Goal: Task Accomplishment & Management: Complete application form

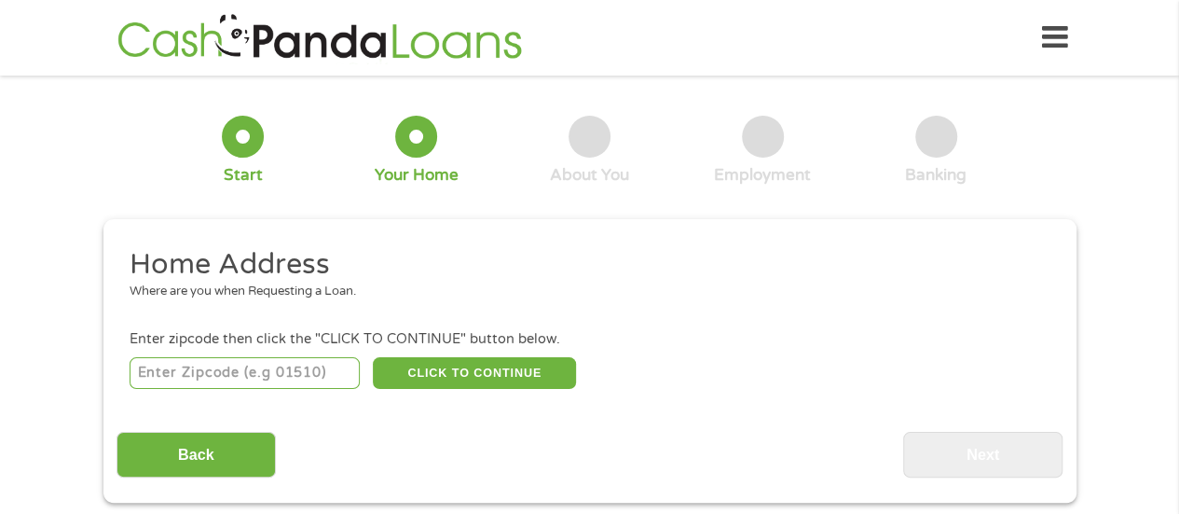
click at [320, 378] on input "number" at bounding box center [245, 373] width 230 height 32
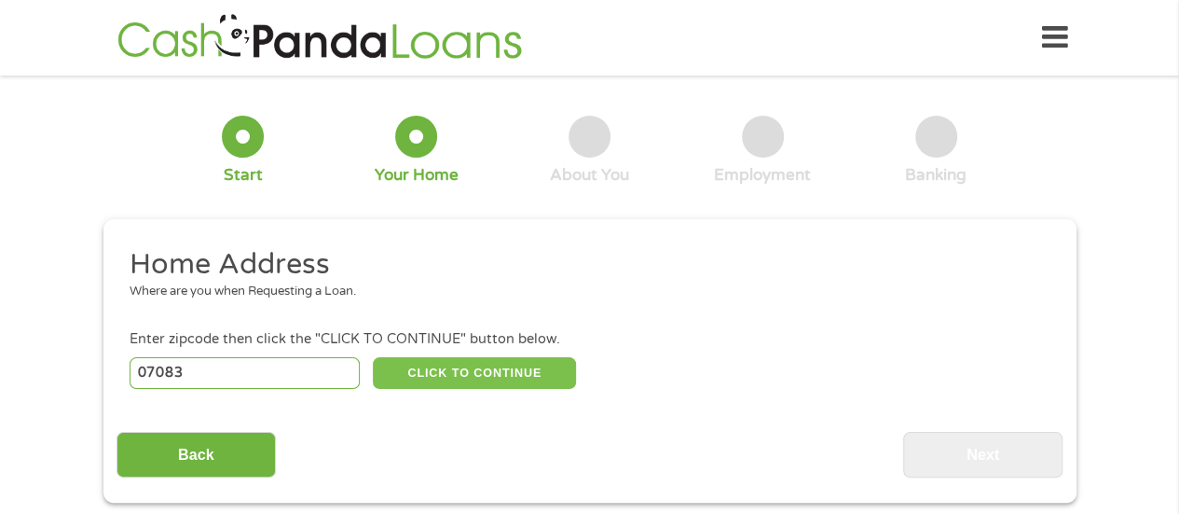
type input "07083"
click at [437, 379] on button "CLICK TO CONTINUE" at bounding box center [474, 373] width 203 height 32
type input "07083"
type input "Union"
select select "[US_STATE]"
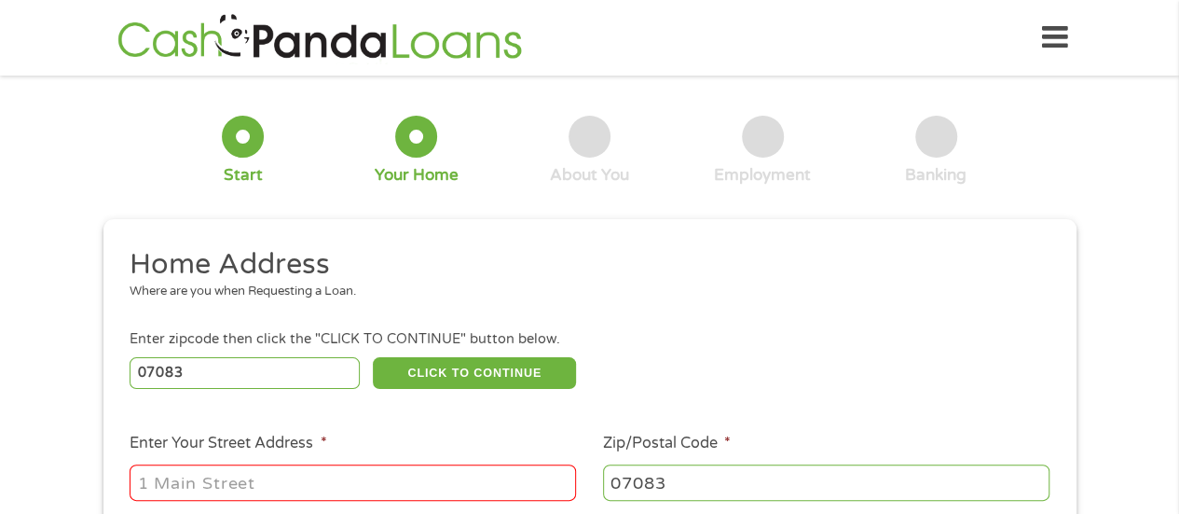
click at [433, 482] on input "Enter Your Street Address *" at bounding box center [353, 481] width 447 height 35
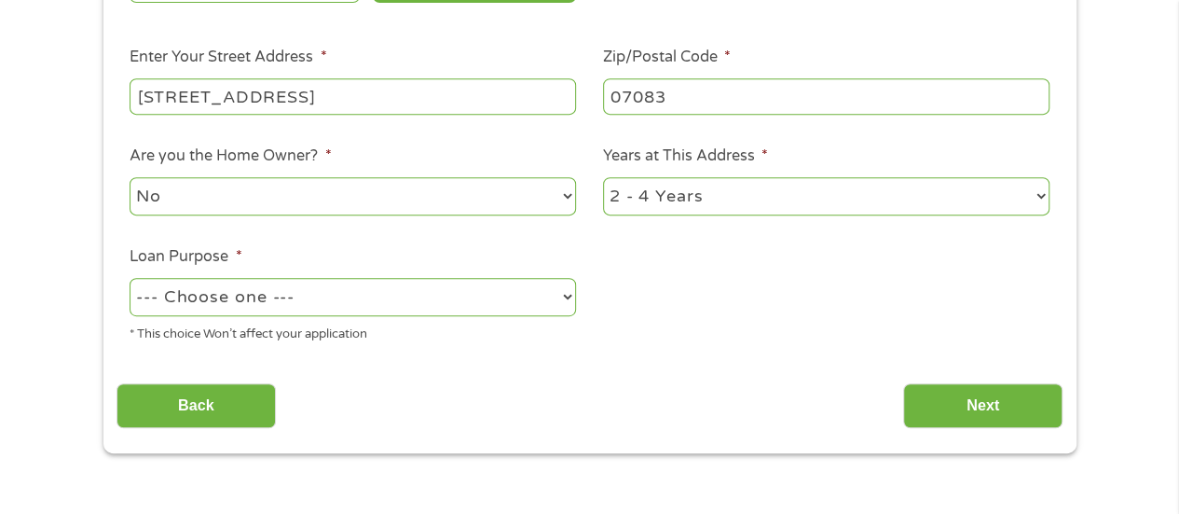
scroll to position [383, 0]
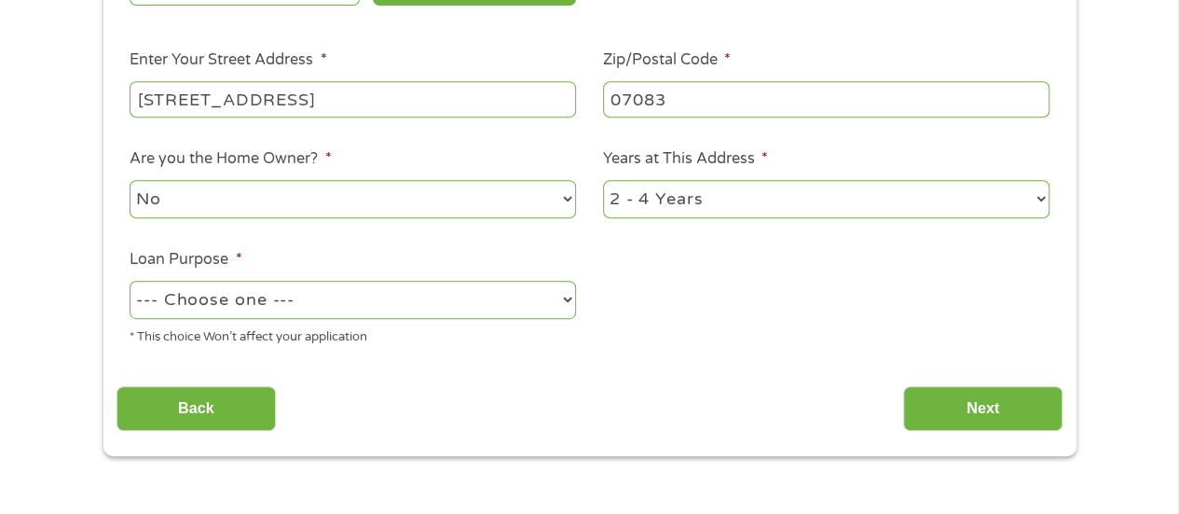
type input "[STREET_ADDRESS]"
click at [549, 315] on select "--- Choose one --- Pay Bills Debt Consolidation Home Improvement Major Purchase…" at bounding box center [353, 300] width 447 height 38
select select "shorttermcash"
click at [130, 282] on select "--- Choose one --- Pay Bills Debt Consolidation Home Improvement Major Purchase…" at bounding box center [353, 300] width 447 height 38
click at [998, 411] on input "Next" at bounding box center [982, 409] width 159 height 46
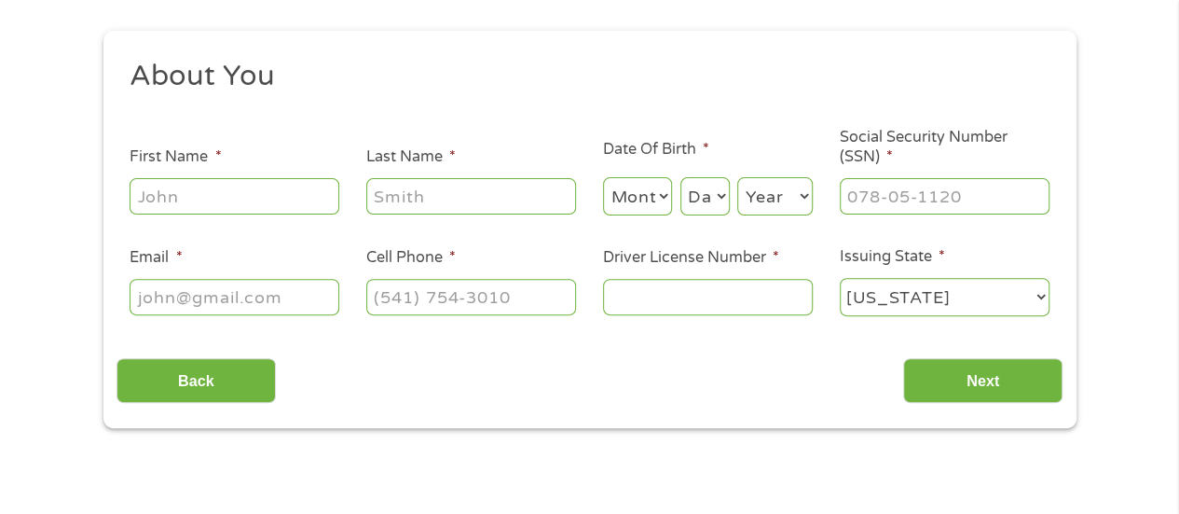
scroll to position [200, 0]
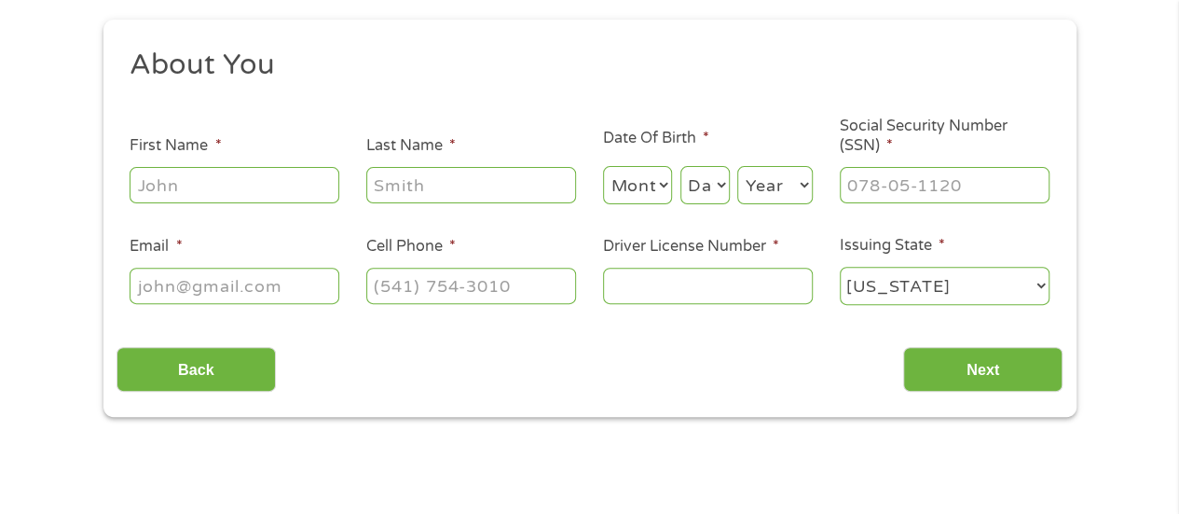
click at [986, 185] on input "Social Security Number (SSN) *" at bounding box center [945, 184] width 210 height 35
type input "087-92-5519"
click at [764, 293] on input "Driver License Number *" at bounding box center [708, 285] width 210 height 35
type input "d"
type input "D63720396461022"
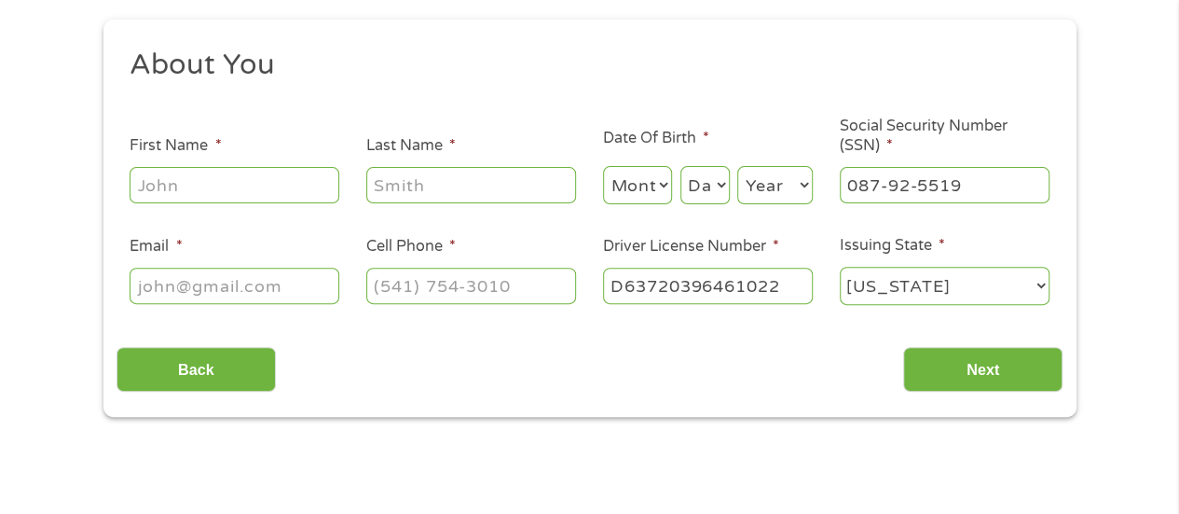
click at [224, 190] on input "First Name *" at bounding box center [235, 184] width 210 height 35
type input "Amirha"
click at [398, 172] on input "Last Name *" at bounding box center [471, 184] width 210 height 35
type input "[PERSON_NAME]"
click at [306, 284] on input "Email *" at bounding box center [235, 285] width 210 height 35
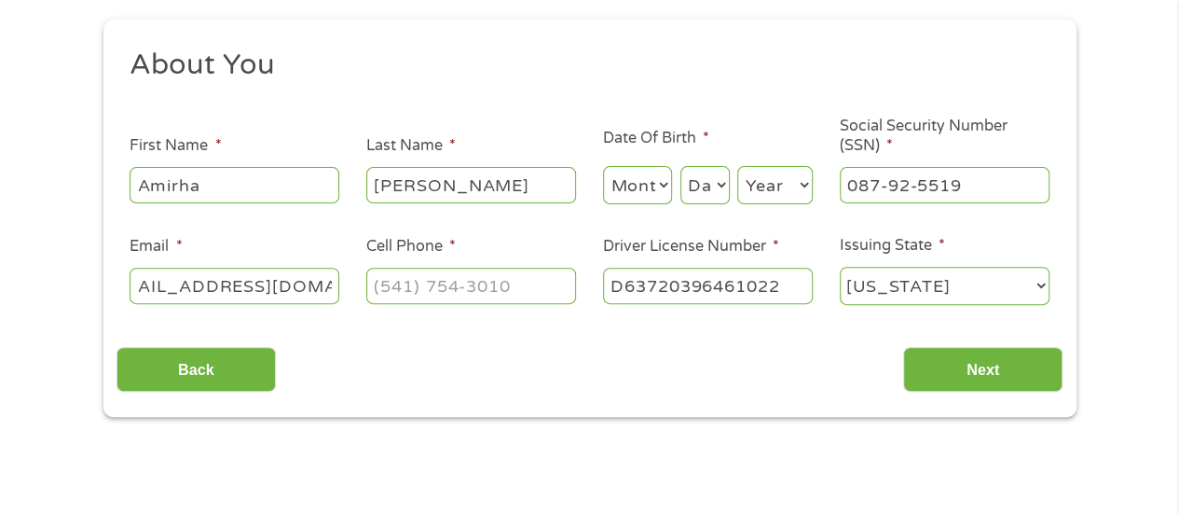
scroll to position [0, 56]
type input "[EMAIL_ADDRESS][DOMAIN_NAME]"
click at [406, 292] on input "(___) ___-____" at bounding box center [471, 285] width 210 height 35
type input "[PHONE_NUMBER]"
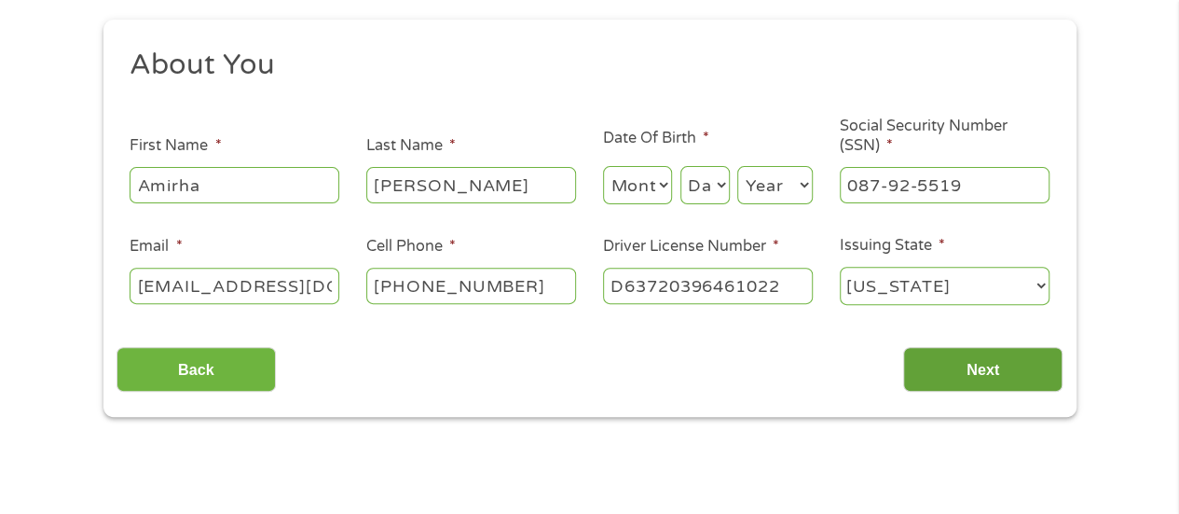
click at [1020, 364] on input "Next" at bounding box center [982, 370] width 159 height 46
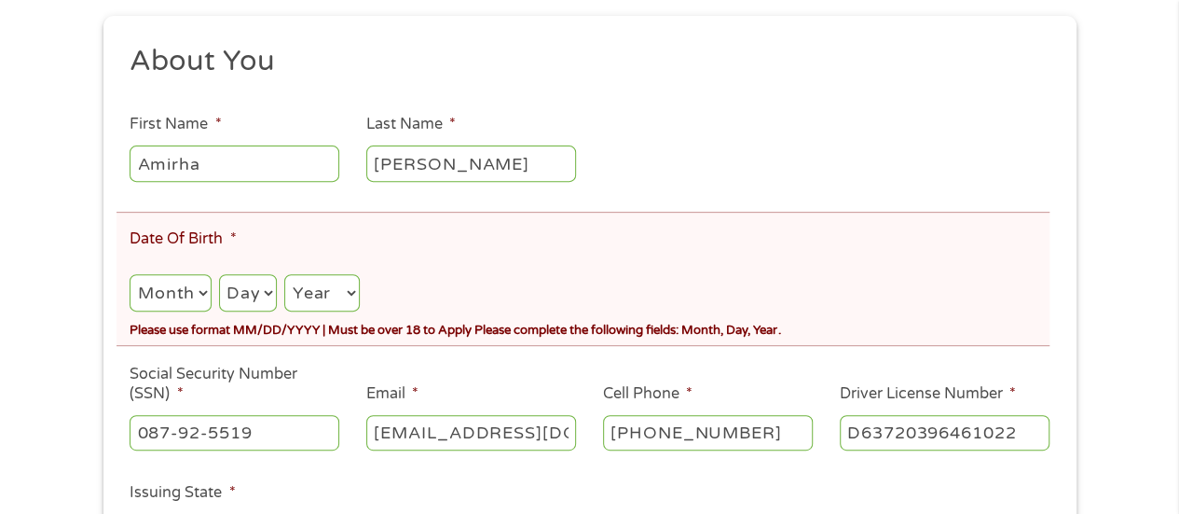
scroll to position [281, 0]
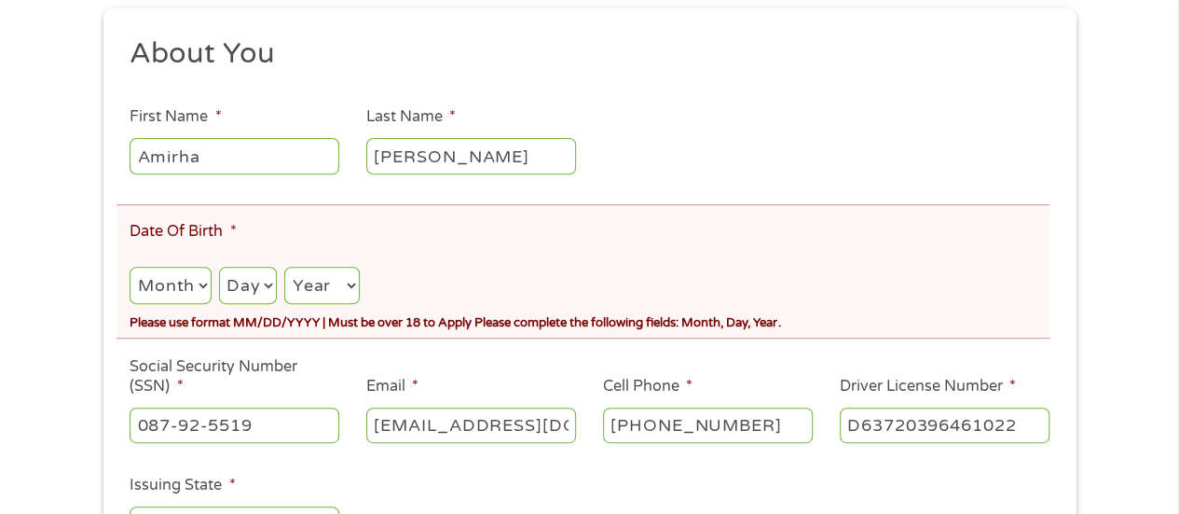
click at [188, 293] on select "Month 1 2 3 4 5 6 7 8 9 10 11 12" at bounding box center [170, 286] width 81 height 38
select select "11"
click at [130, 267] on select "Month 1 2 3 4 5 6 7 8 9 10 11 12" at bounding box center [170, 286] width 81 height 38
click at [262, 278] on select "Day 1 2 3 4 5 6 7 8 9 10 11 12 13 14 15 16 17 18 19 20 21 22 23 24 25 26 27 28 …" at bounding box center [248, 286] width 58 height 38
select select "8"
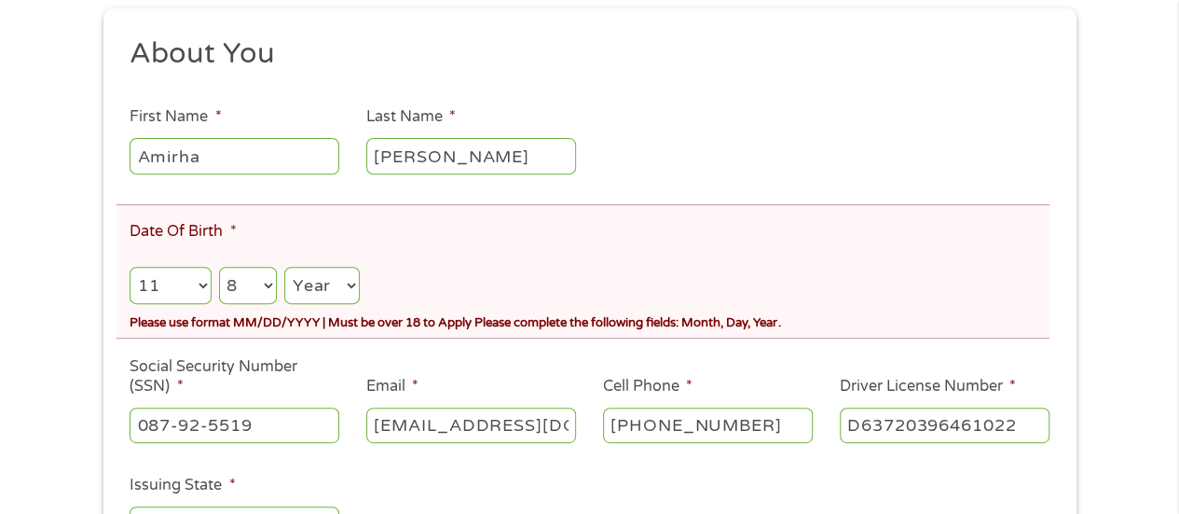
click at [219, 267] on select "Day 1 2 3 4 5 6 7 8 9 10 11 12 13 14 15 16 17 18 19 20 21 22 23 24 25 26 27 28 …" at bounding box center [248, 286] width 58 height 38
click at [341, 284] on select "Year [DATE] 2006 2005 2004 2003 2002 2001 2000 1999 1998 1997 1996 1995 1994 19…" at bounding box center [322, 286] width 76 height 38
select select "2002"
click at [285, 267] on select "Year [DATE] 2006 2005 2004 2003 2002 2001 2000 1999 1998 1997 1996 1995 1994 19…" at bounding box center [322, 286] width 76 height 38
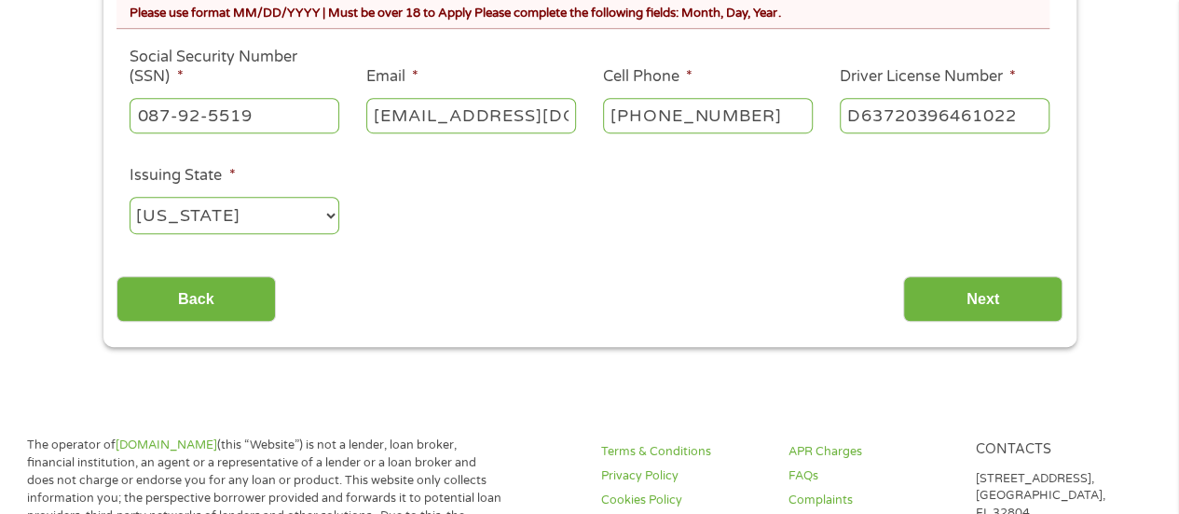
scroll to position [623, 0]
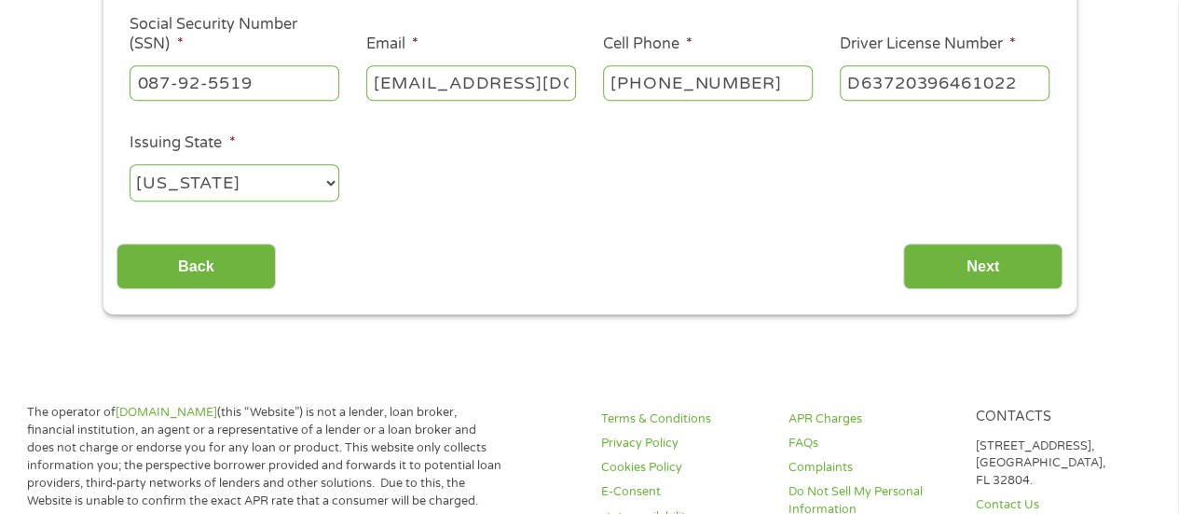
click at [1015, 274] on input "Next" at bounding box center [982, 266] width 159 height 46
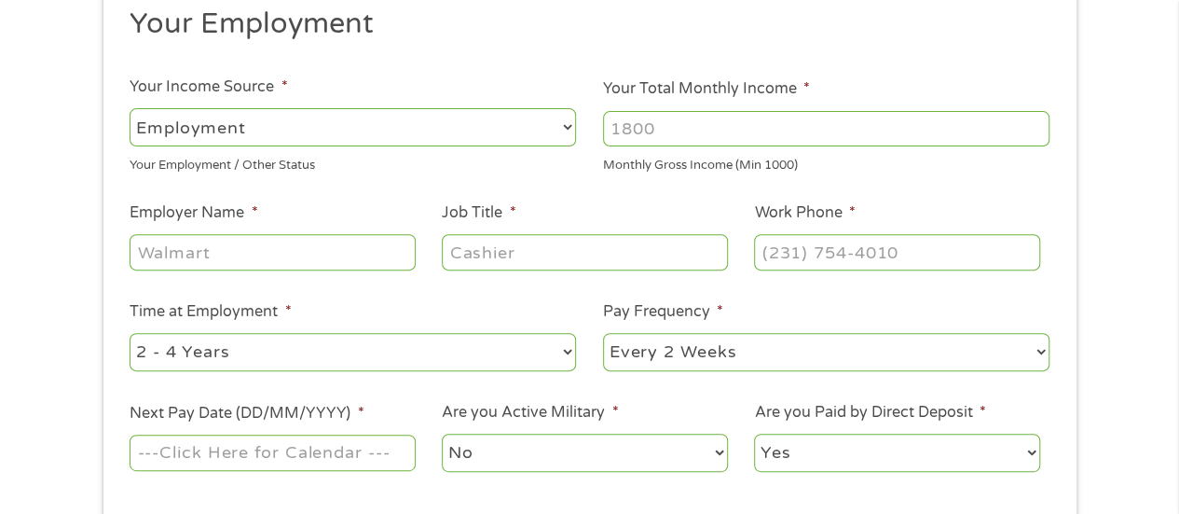
scroll to position [243, 0]
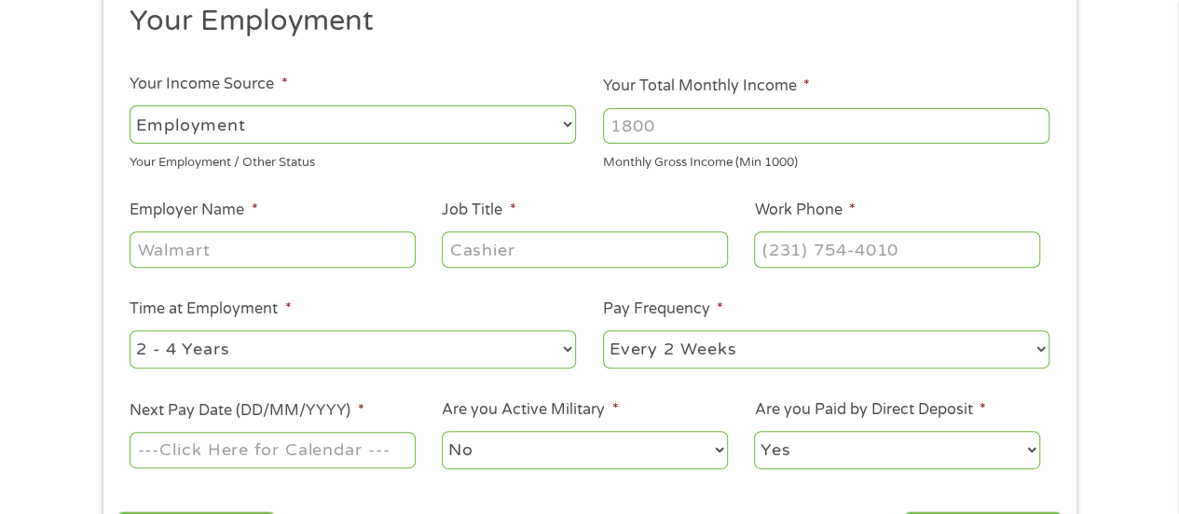
click at [190, 282] on ul "Your Employment Your Income Source * --- Choose one --- Employment [DEMOGRAPHIC…" at bounding box center [590, 244] width 946 height 483
click at [179, 255] on input "Employer Name *" at bounding box center [272, 248] width 285 height 35
type input "t"
type input "Target"
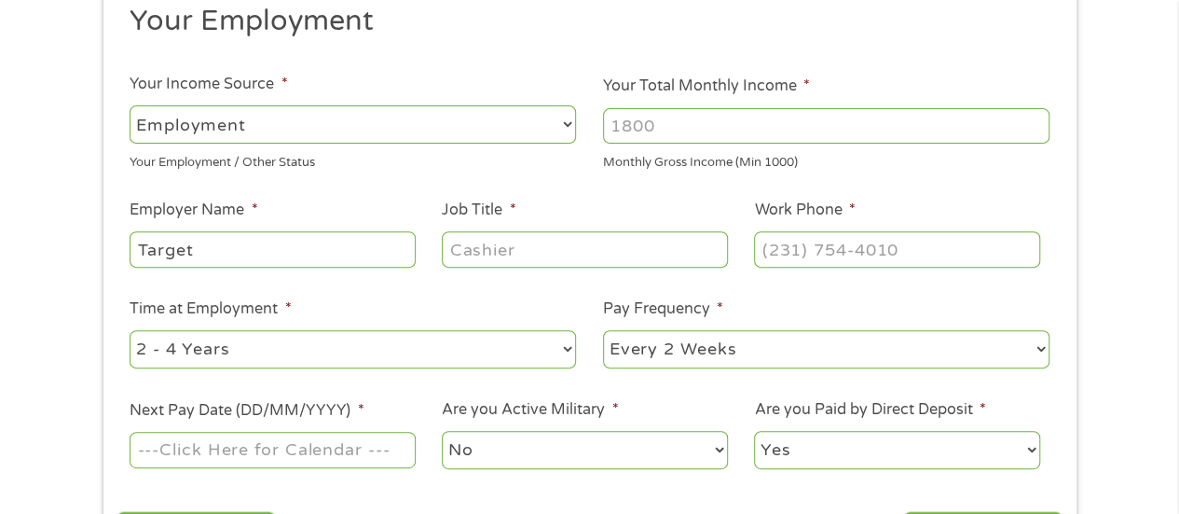
click at [643, 227] on li "Job Title *" at bounding box center [585, 235] width 312 height 72
click at [628, 247] on input "Job Title *" at bounding box center [584, 248] width 285 height 35
type input "Cashier"
click at [805, 254] on input "(___) ___-____" at bounding box center [896, 248] width 285 height 35
type input "[PHONE_NUMBER]"
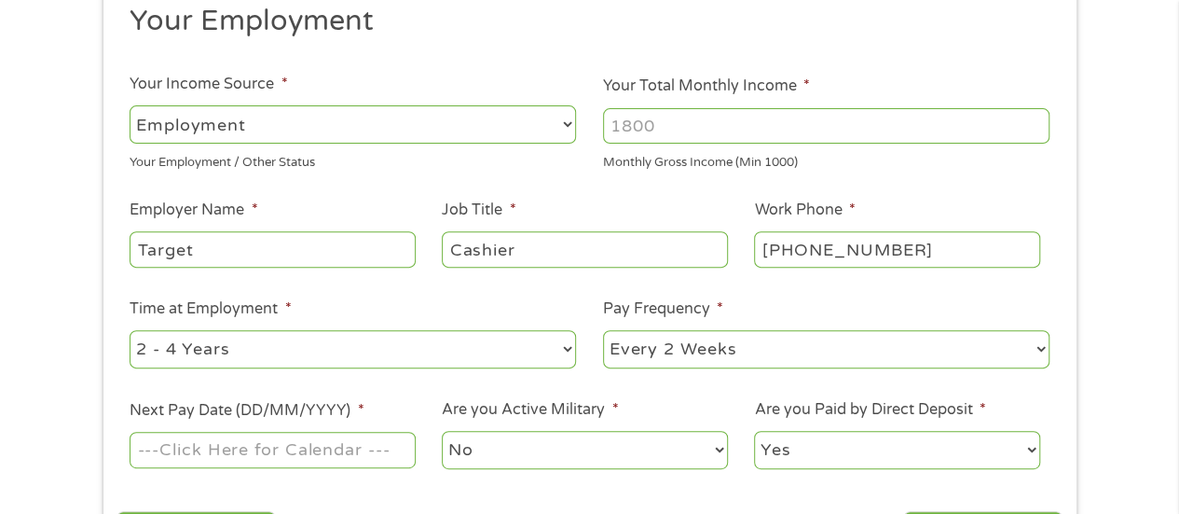
click at [713, 121] on input "Your Total Monthly Income *" at bounding box center [826, 125] width 447 height 35
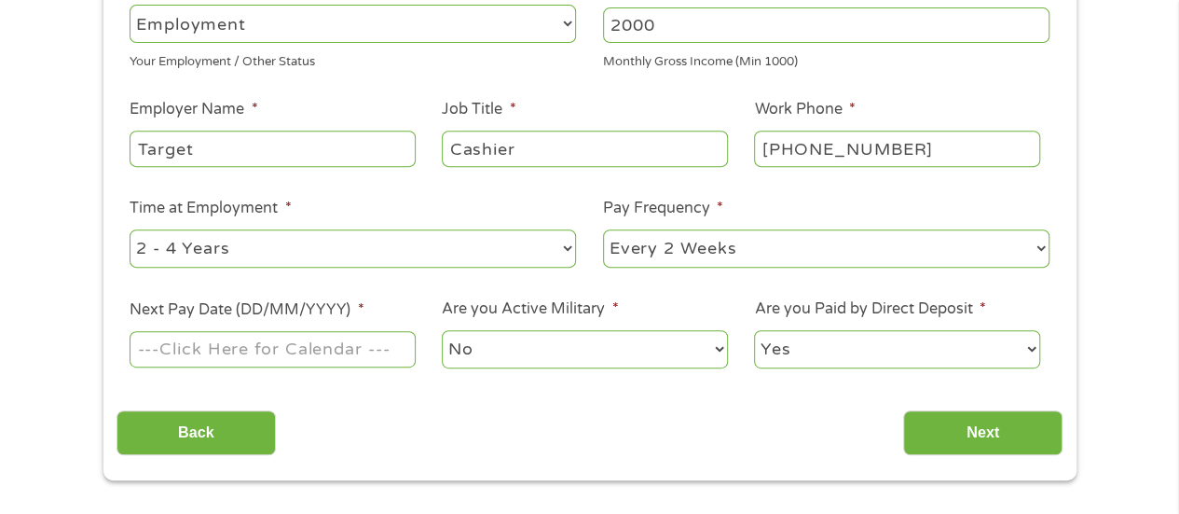
scroll to position [351, 0]
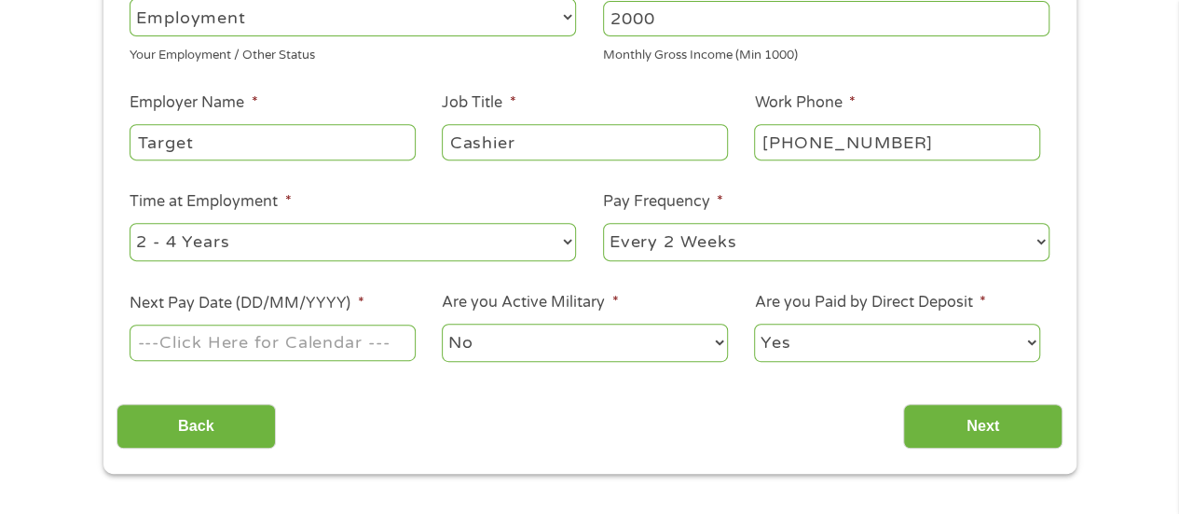
type input "2000"
click at [244, 358] on input "Next Pay Date (DD/MM/YYYY) *" at bounding box center [272, 341] width 285 height 35
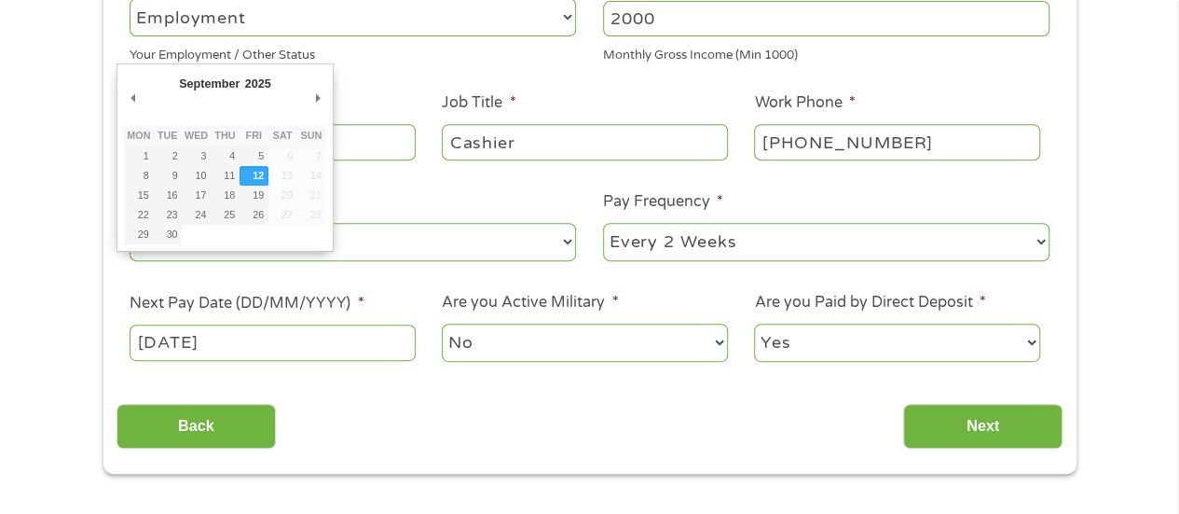
click at [360, 332] on input "[DATE]" at bounding box center [272, 341] width 285 height 35
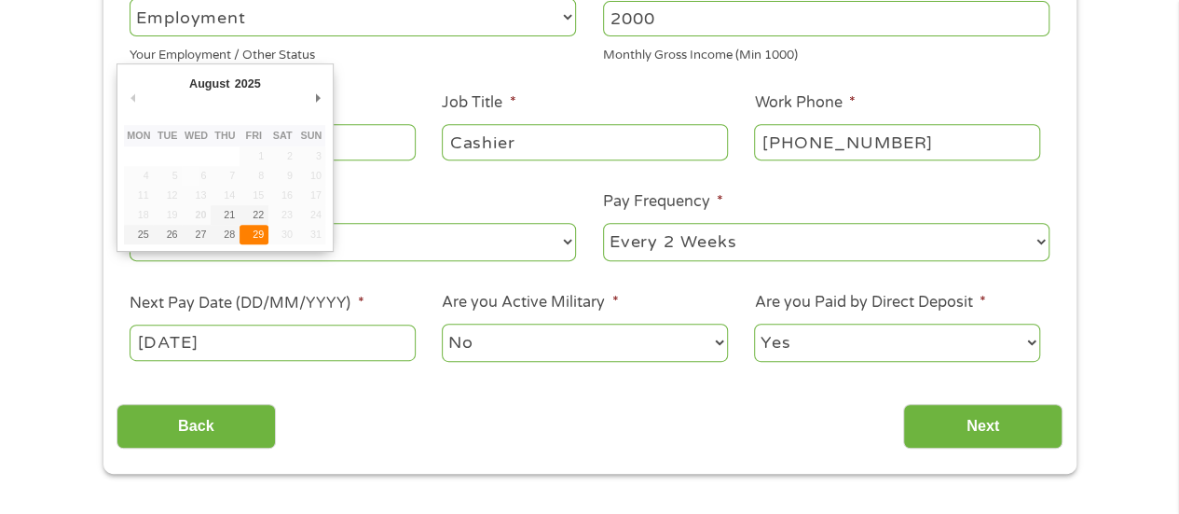
type input "[DATE]"
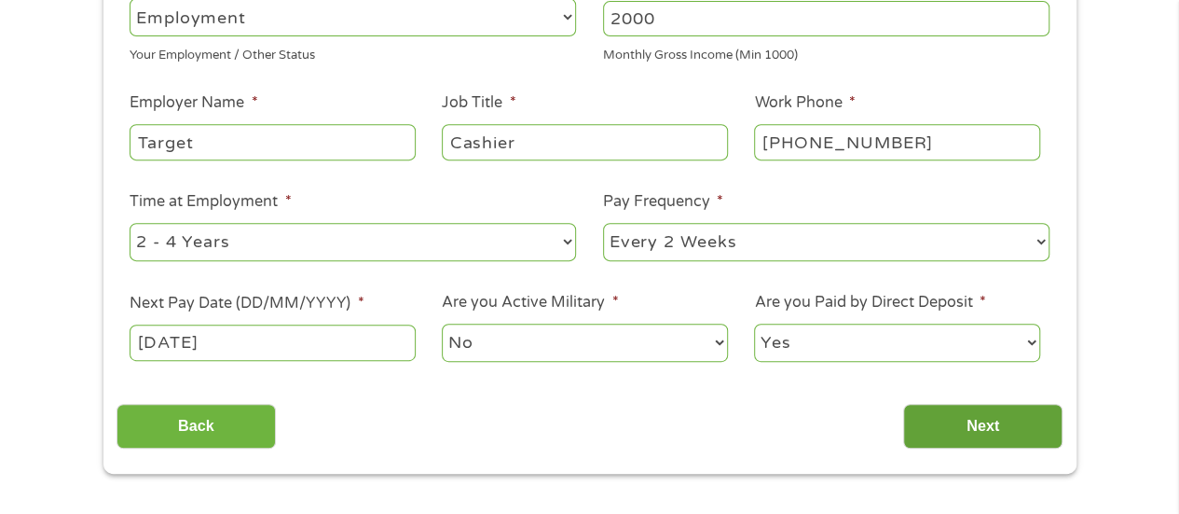
click at [977, 433] on input "Next" at bounding box center [982, 427] width 159 height 46
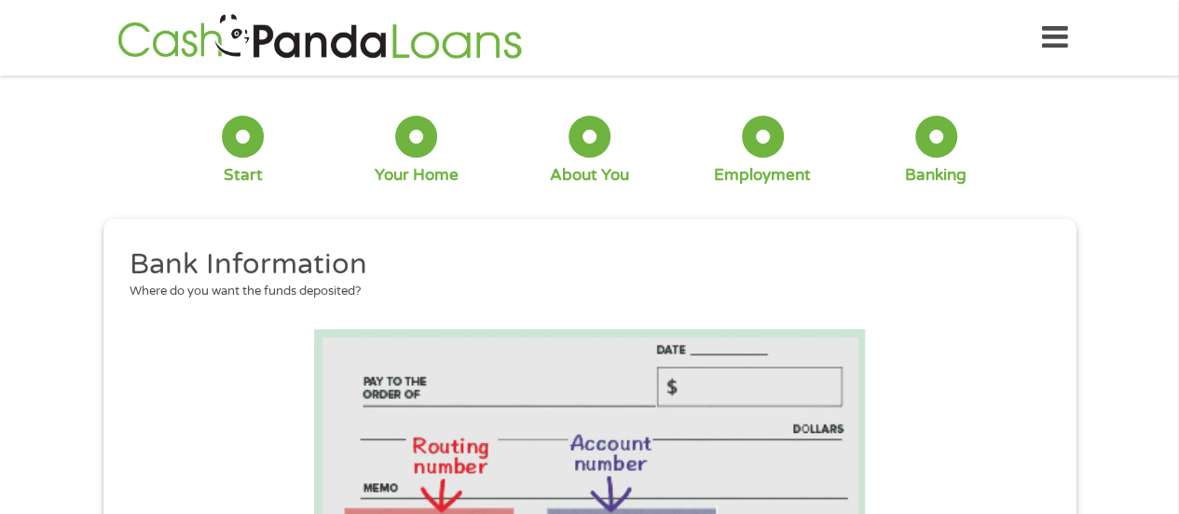
scroll to position [449, 0]
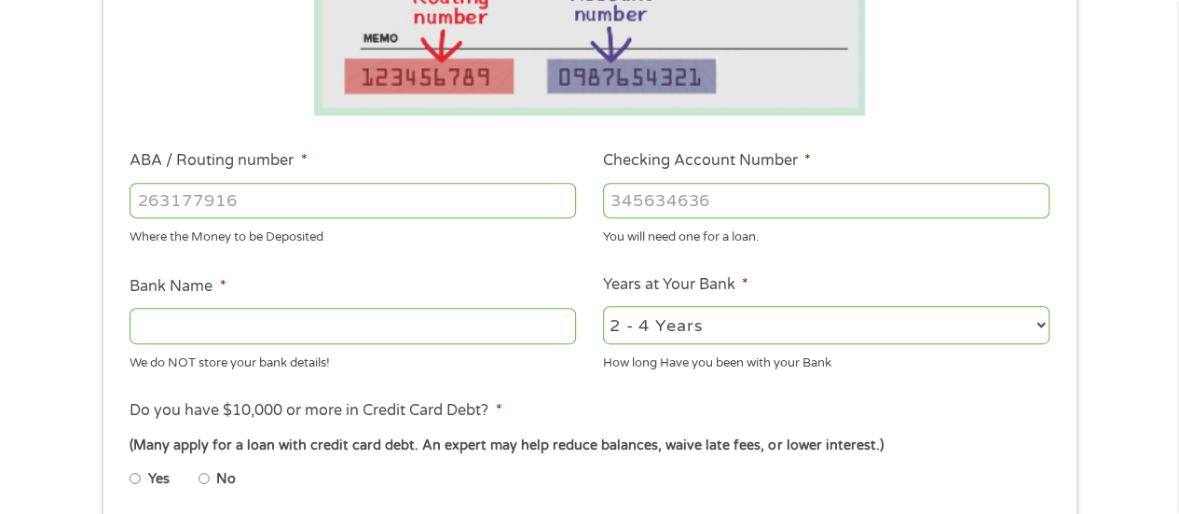
click at [546, 189] on input "ABA / Routing number *" at bounding box center [353, 200] width 447 height 35
type input "022000046"
type input "M T BANK"
type input "022000046"
click at [744, 194] on input "Checking Account Number *" at bounding box center [826, 200] width 447 height 35
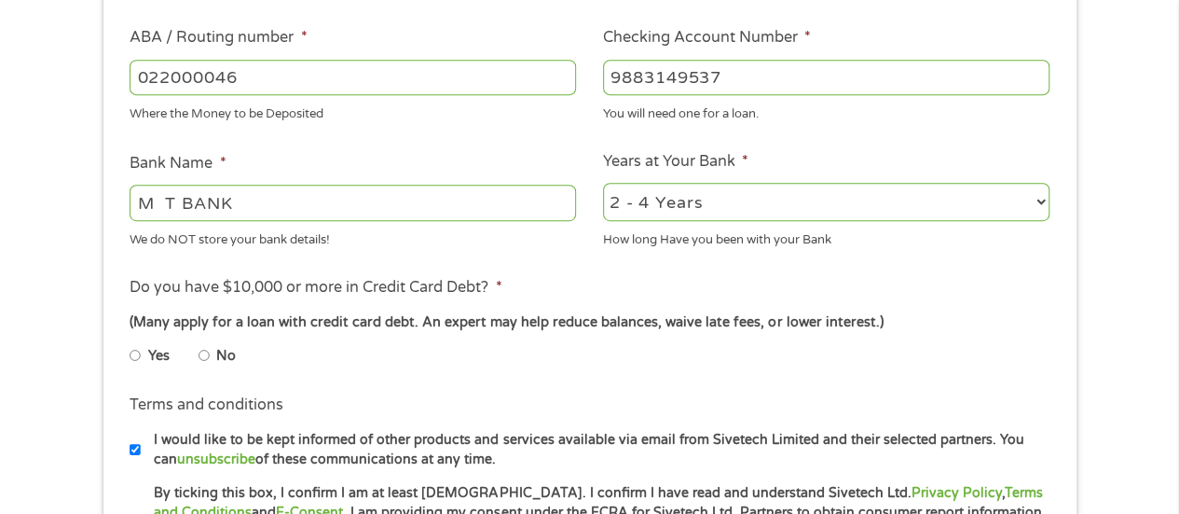
scroll to position [573, 0]
type input "9883149537"
click at [203, 348] on input "No" at bounding box center [204, 354] width 11 height 30
radio input "true"
click at [130, 339] on input "Yes" at bounding box center [135, 354] width 11 height 30
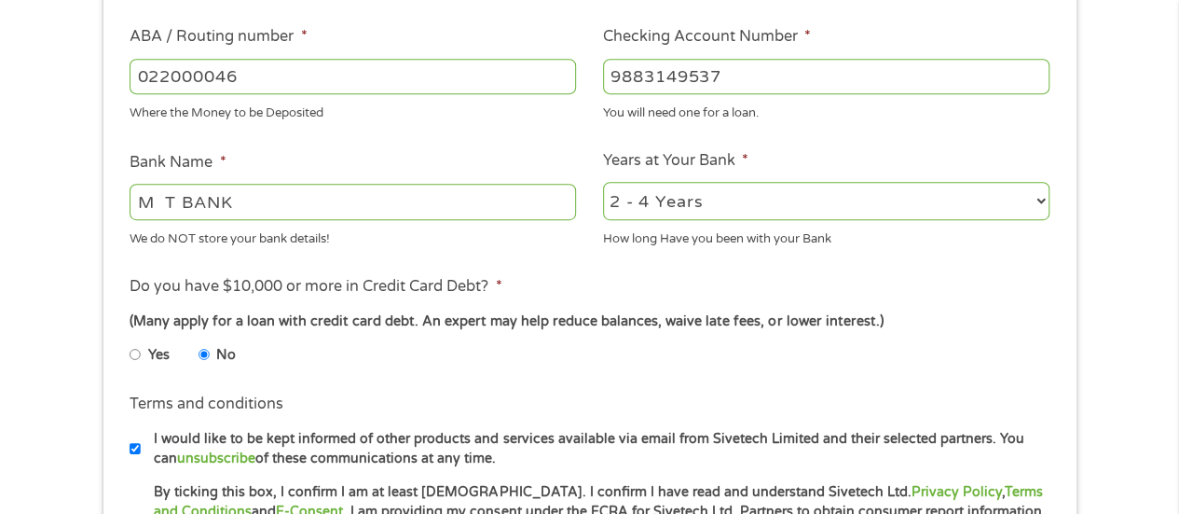
radio input "true"
click at [199, 339] on input "No" at bounding box center [204, 354] width 11 height 30
radio input "true"
click at [130, 339] on input "Yes" at bounding box center [135, 354] width 11 height 30
radio input "true"
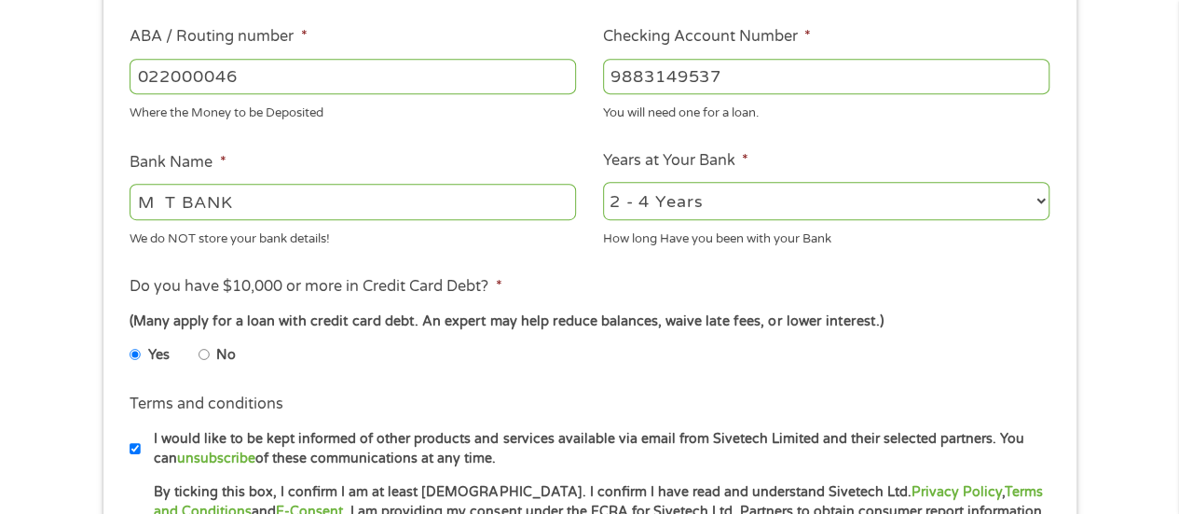
click at [199, 339] on input "No" at bounding box center [204, 354] width 11 height 30
radio input "true"
click at [130, 339] on input "Yes" at bounding box center [135, 354] width 11 height 30
radio input "true"
click at [199, 339] on input "No" at bounding box center [204, 354] width 11 height 30
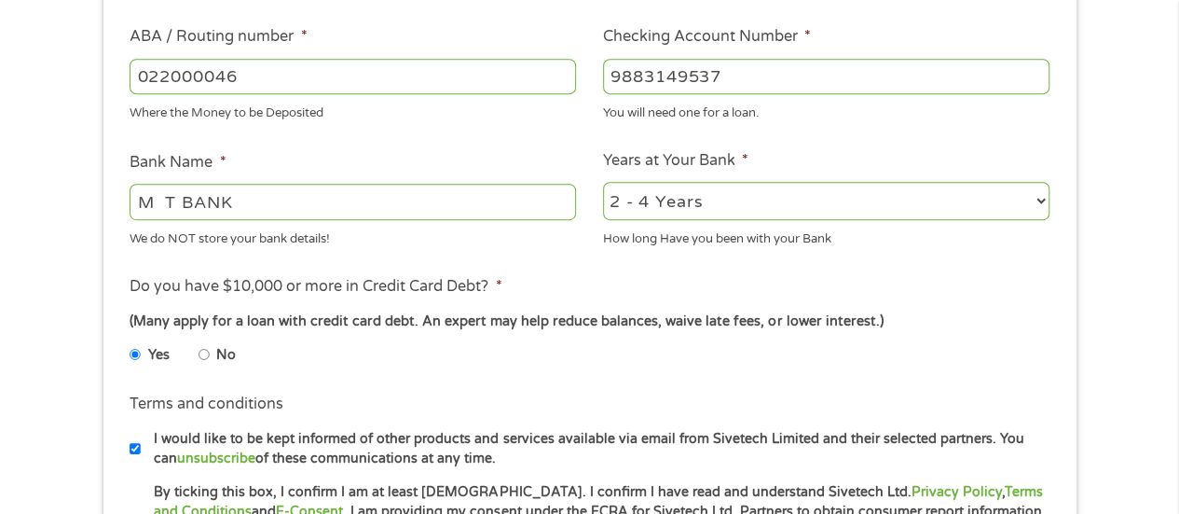
radio input "true"
click at [130, 339] on input "Yes" at bounding box center [135, 354] width 11 height 30
radio input "true"
click at [199, 339] on input "No" at bounding box center [204, 354] width 11 height 30
radio input "true"
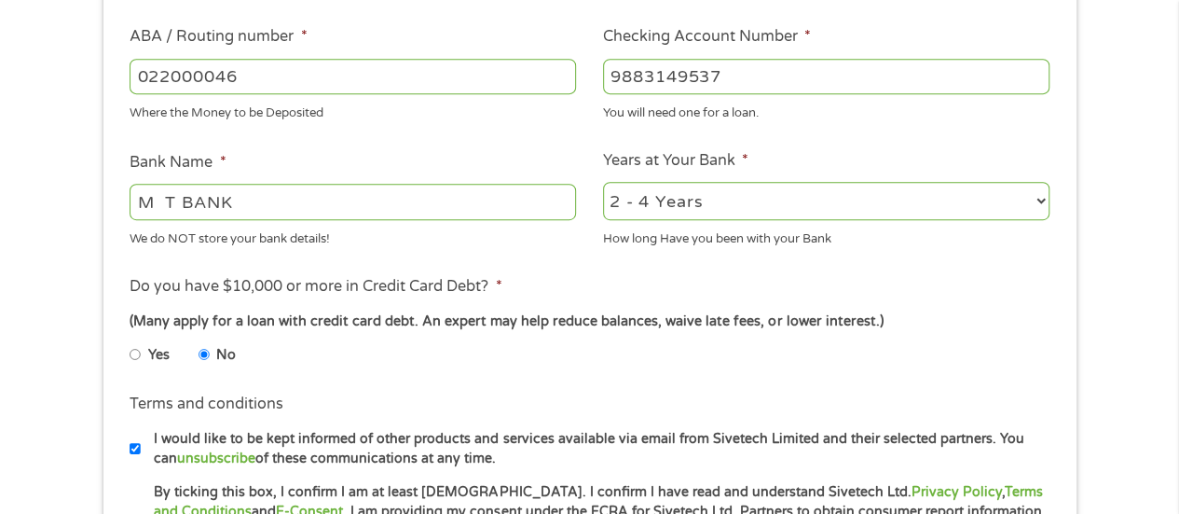
click at [130, 339] on input "Yes" at bounding box center [135, 354] width 11 height 30
radio input "true"
click at [199, 339] on input "No" at bounding box center [204, 354] width 11 height 30
radio input "true"
click at [130, 339] on input "Yes" at bounding box center [135, 354] width 11 height 30
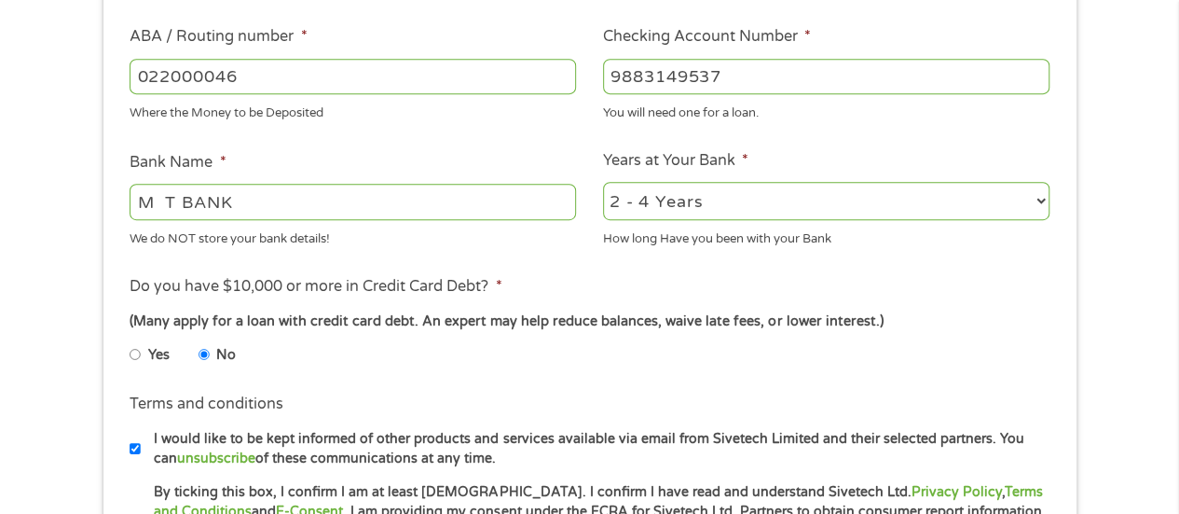
radio input "true"
click at [199, 339] on input "No" at bounding box center [204, 354] width 11 height 30
radio input "true"
click at [130, 339] on input "Yes" at bounding box center [135, 354] width 11 height 30
radio input "true"
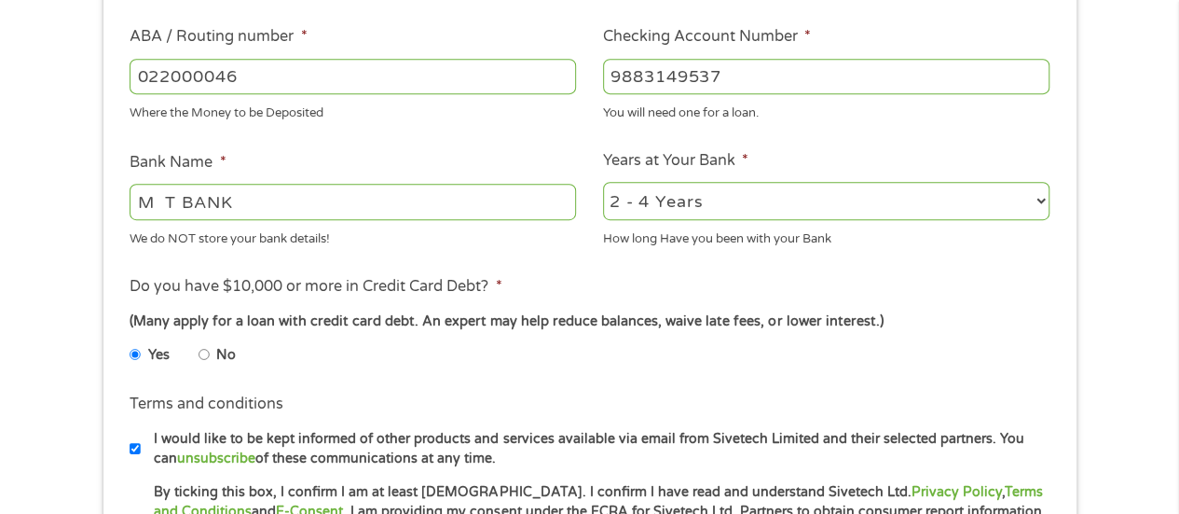
click at [199, 339] on input "No" at bounding box center [204, 354] width 11 height 30
radio input "true"
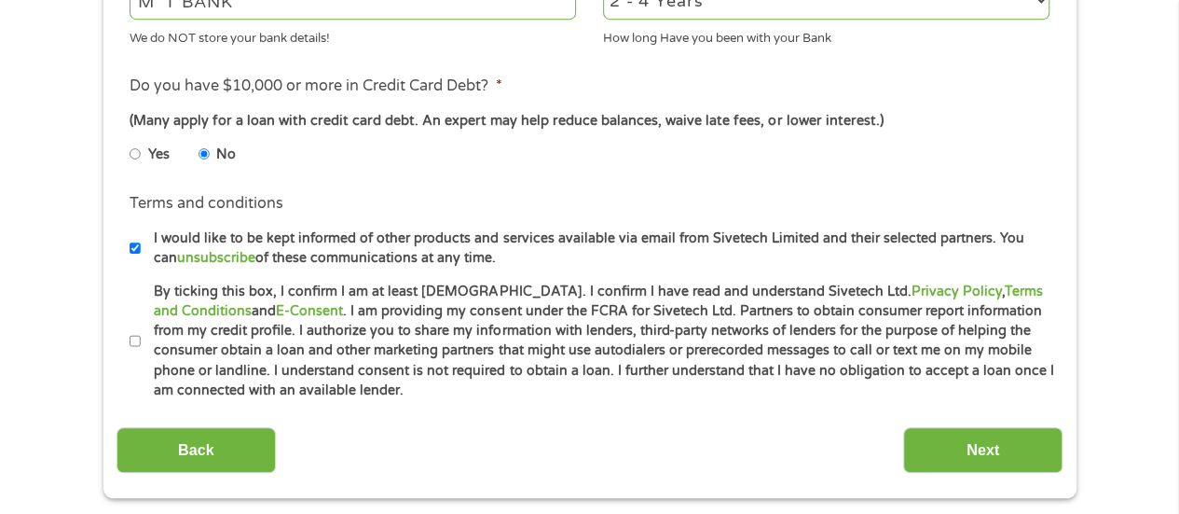
scroll to position [796, 0]
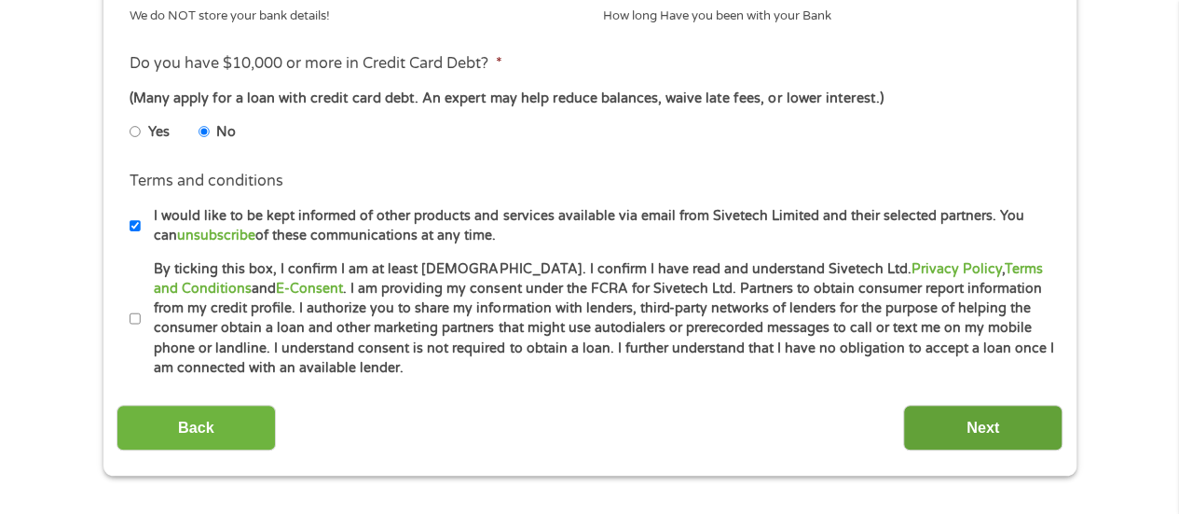
click at [1009, 431] on input "Next" at bounding box center [982, 428] width 159 height 46
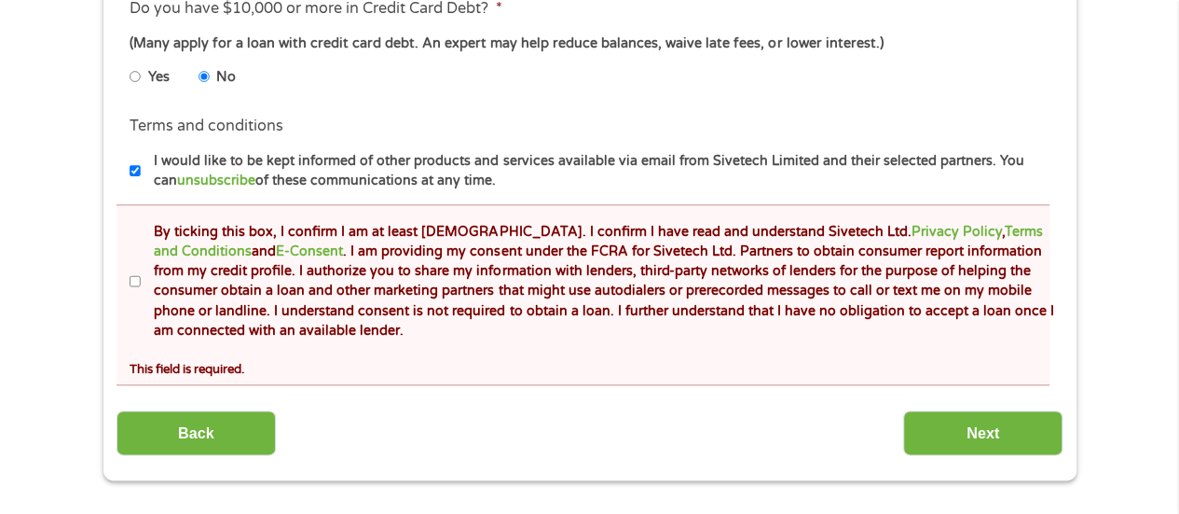
scroll to position [1055, 0]
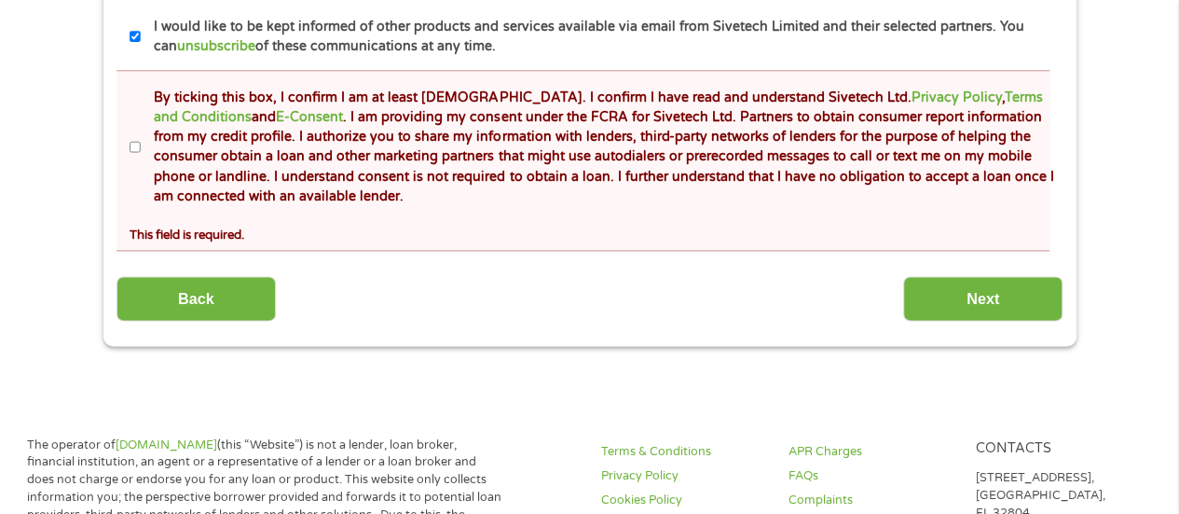
click at [131, 149] on input "By ticking this box, I confirm I am at least [DEMOGRAPHIC_DATA]. I confirm I ha…" at bounding box center [135, 147] width 11 height 30
checkbox input "true"
click at [1001, 299] on input "Next" at bounding box center [982, 299] width 159 height 46
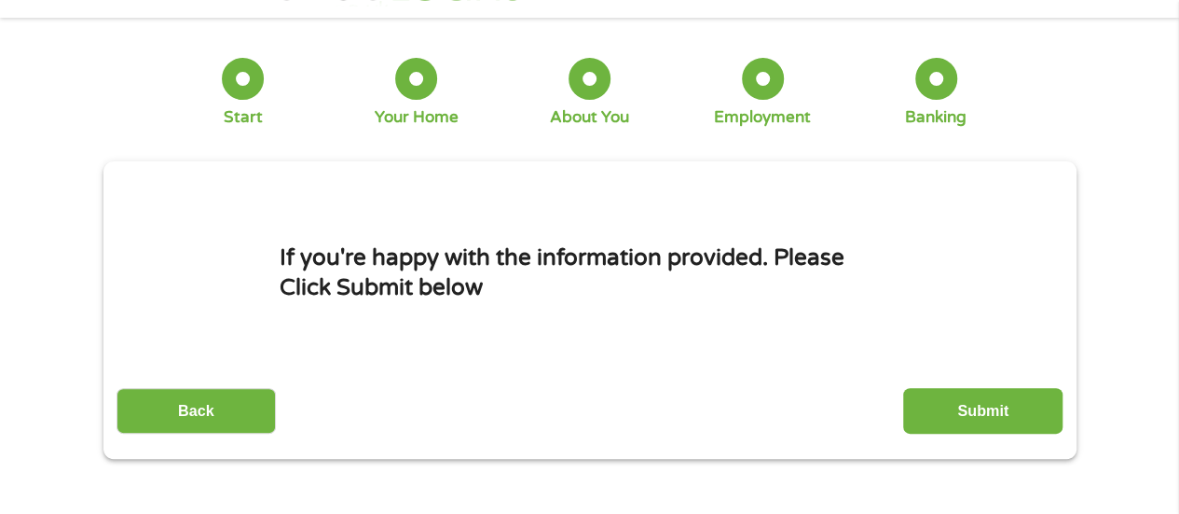
scroll to position [64, 0]
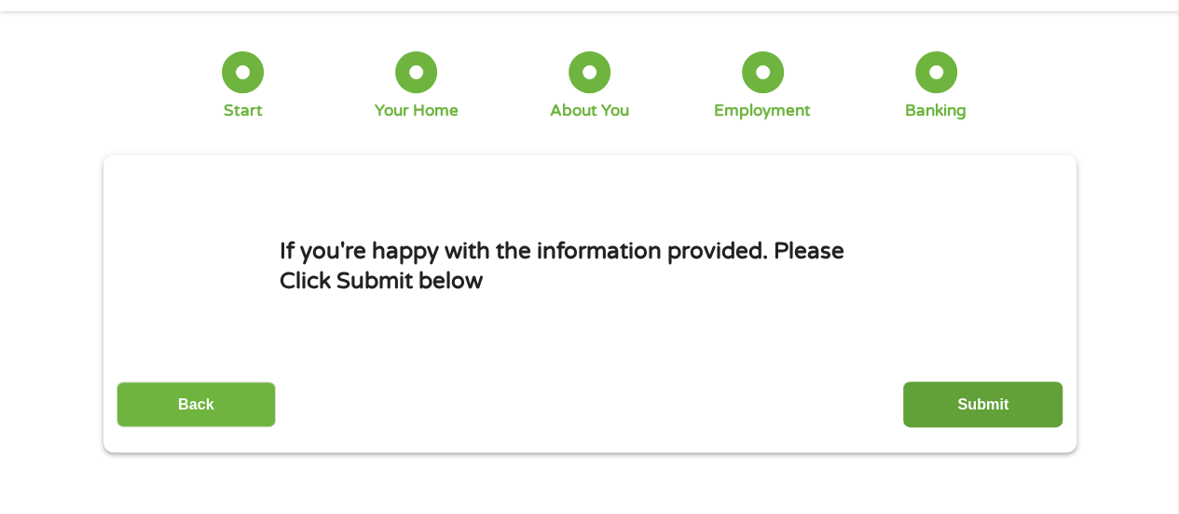
click at [997, 399] on input "Submit" at bounding box center [982, 404] width 159 height 46
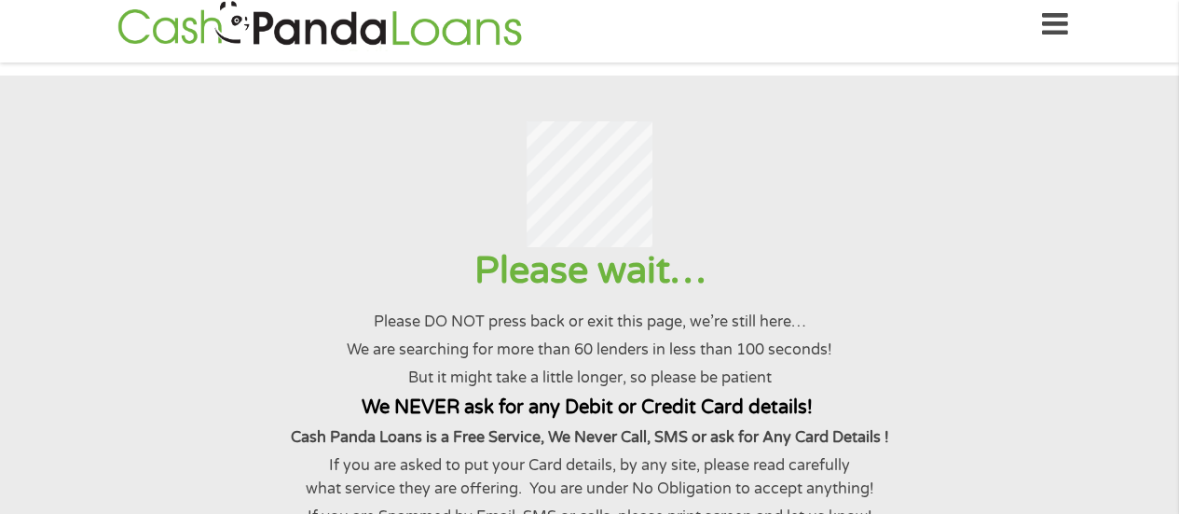
scroll to position [0, 0]
